Goal: Information Seeking & Learning: Learn about a topic

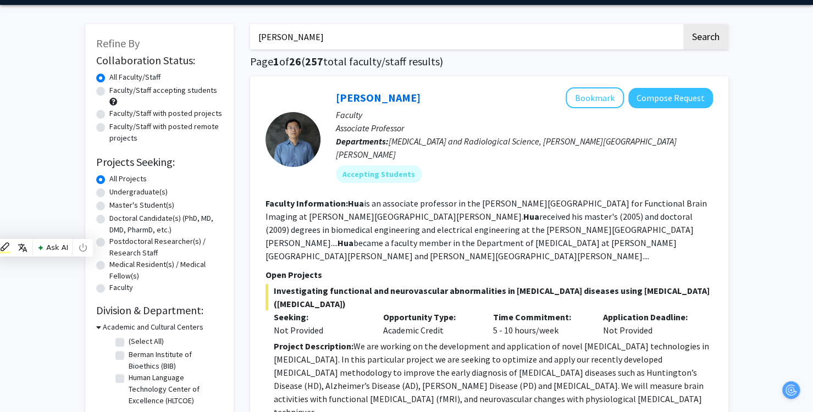
scroll to position [0, 8]
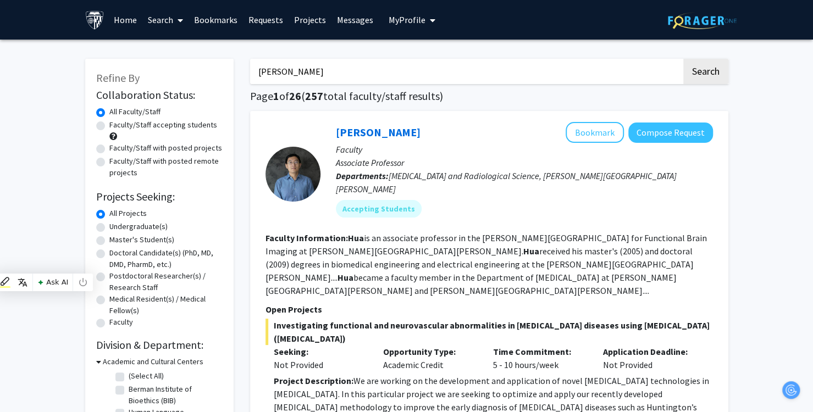
click at [520, 231] on section "Faculty Information: [PERSON_NAME] is an associate professor in the [PERSON_NAM…" at bounding box center [488, 264] width 447 height 66
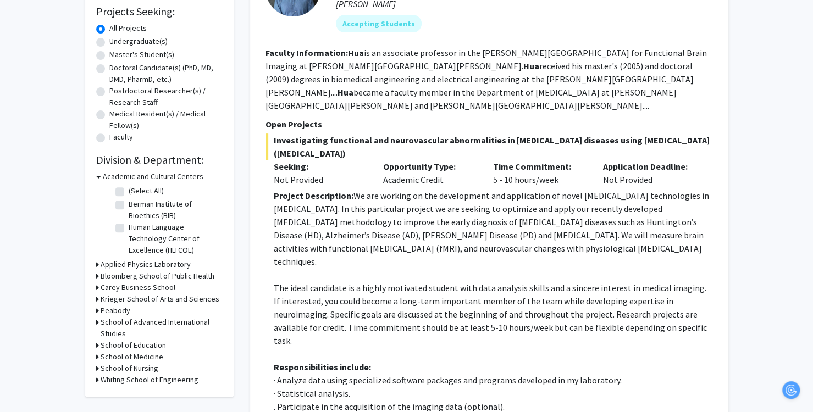
scroll to position [275, 8]
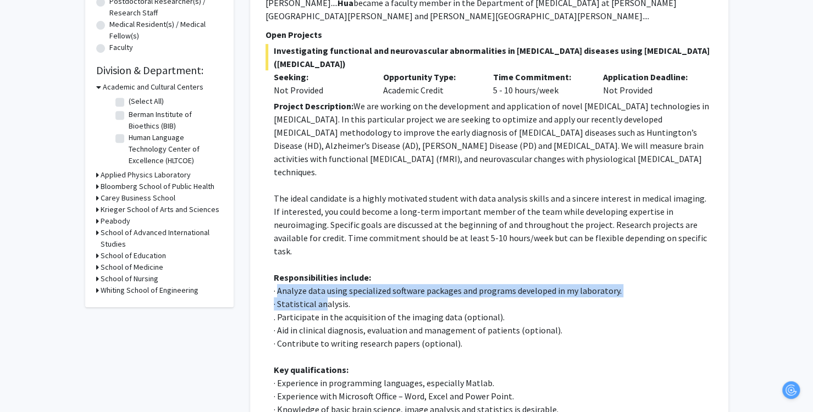
drag, startPoint x: 270, startPoint y: 239, endPoint x: 316, endPoint y: 247, distance: 46.5
click at [316, 247] on div "Project Description: We are working on the development and application of novel…" at bounding box center [493, 297] width 439 height 396
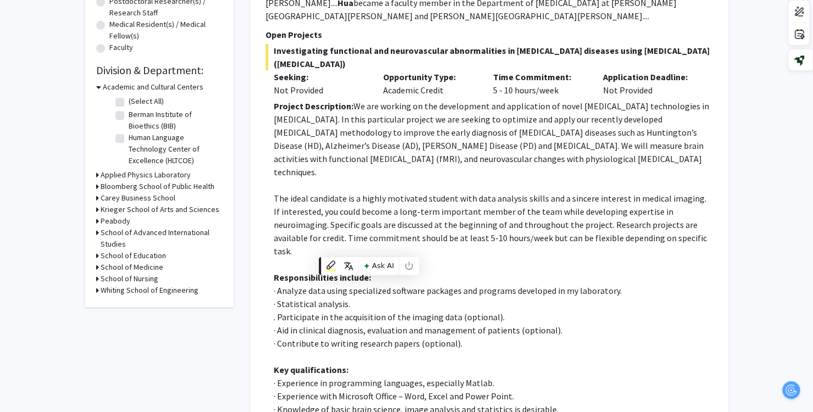
click at [484, 337] on p "· Contribute to writing research papers (optional)." at bounding box center [493, 343] width 439 height 13
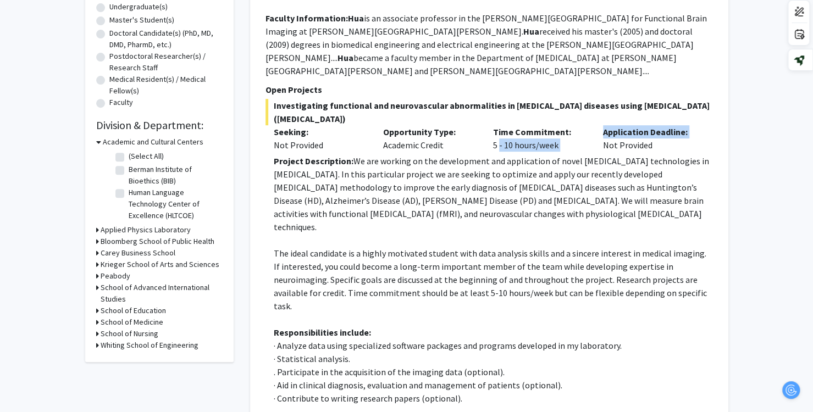
drag, startPoint x: 487, startPoint y: 116, endPoint x: 565, endPoint y: 144, distance: 82.4
click at [581, 125] on div "Time Commitment: 5 - 10 hours/week" at bounding box center [540, 138] width 110 height 26
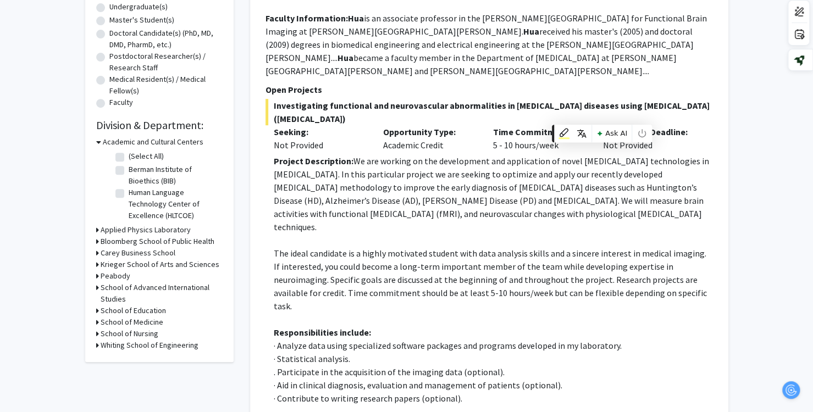
click at [547, 366] on p ". Participate in the acquisition of the imaging data (optional)." at bounding box center [493, 372] width 439 height 13
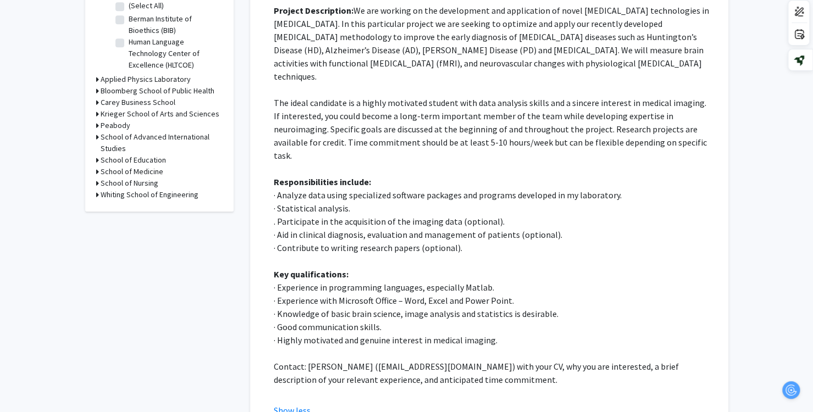
scroll to position [385, 8]
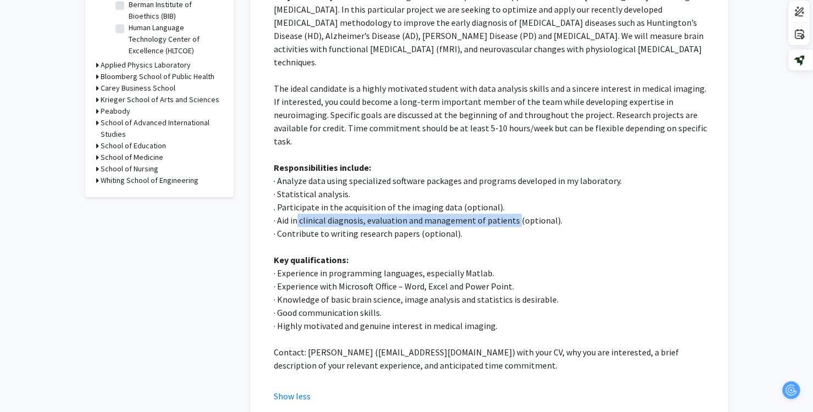
drag, startPoint x: 290, startPoint y: 168, endPoint x: 507, endPoint y: 167, distance: 217.1
click at [507, 214] on p "· Aid in clinical diagnosis, evaluation and management of patients (optional)." at bounding box center [493, 220] width 439 height 13
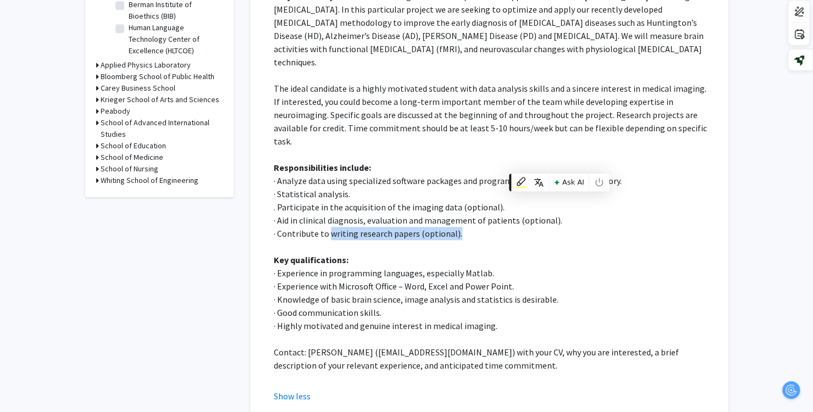
drag, startPoint x: 322, startPoint y: 180, endPoint x: 445, endPoint y: 179, distance: 123.1
click at [445, 227] on p "· Contribute to writing research papers (optional)." at bounding box center [493, 233] width 439 height 13
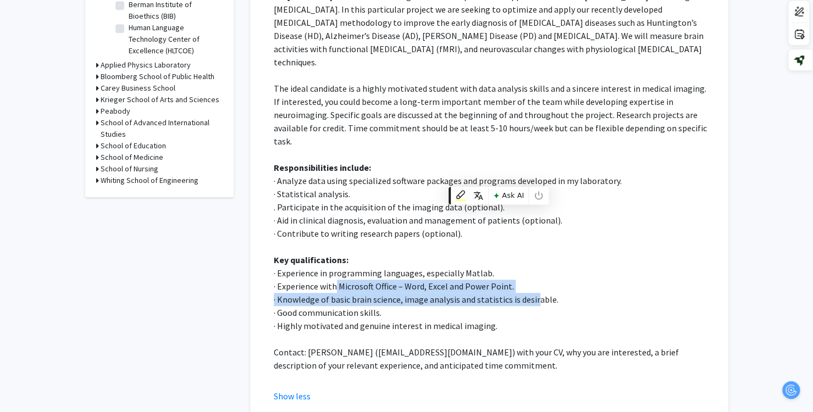
drag, startPoint x: 523, startPoint y: 241, endPoint x: 318, endPoint y: 233, distance: 205.2
click at [325, 235] on div "Project Description: We are working on the development and application of novel…" at bounding box center [493, 188] width 439 height 396
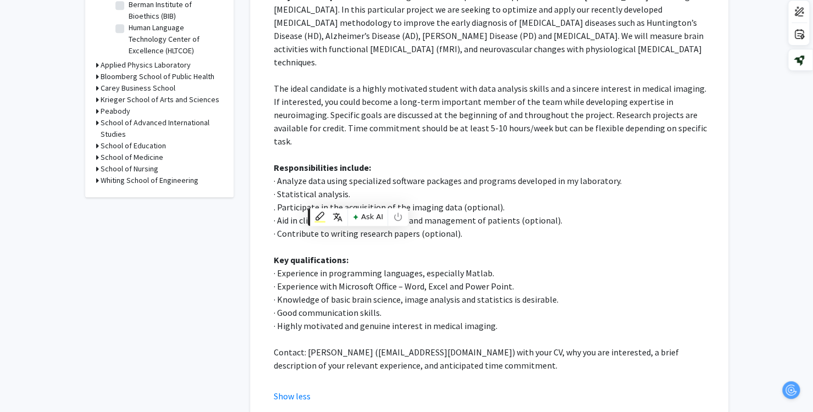
click at [318, 280] on p "· Experience with Microsoft Office – Word, Excel and Power Point." at bounding box center [493, 286] width 439 height 13
drag, startPoint x: 328, startPoint y: 235, endPoint x: 515, endPoint y: 231, distance: 186.9
click at [515, 280] on p "· Experience with Microsoft Office – Word, Excel and Power Point." at bounding box center [493, 286] width 439 height 13
